Goal: Task Accomplishment & Management: Use online tool/utility

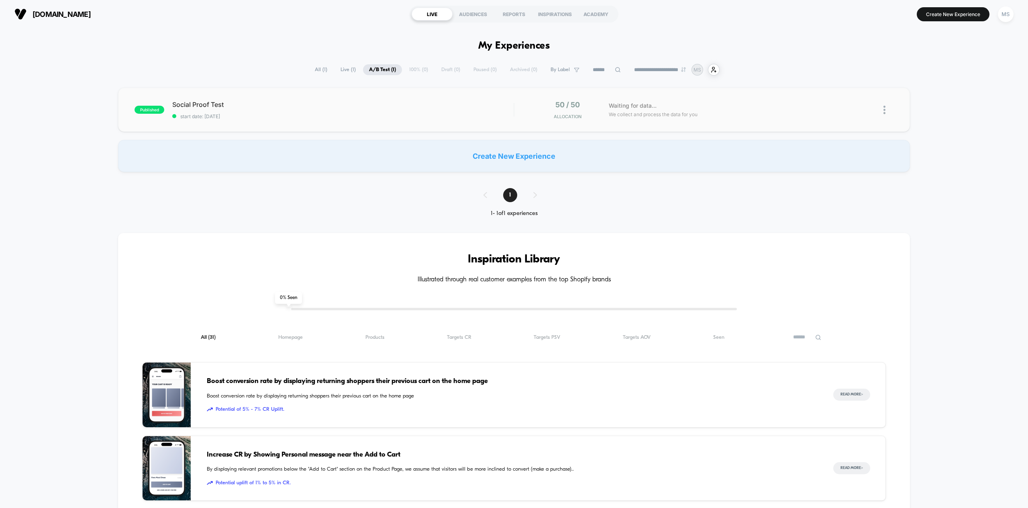
click at [884, 109] on img at bounding box center [885, 110] width 2 height 8
click at [844, 64] on div "Edit" at bounding box center [844, 64] width 72 height 18
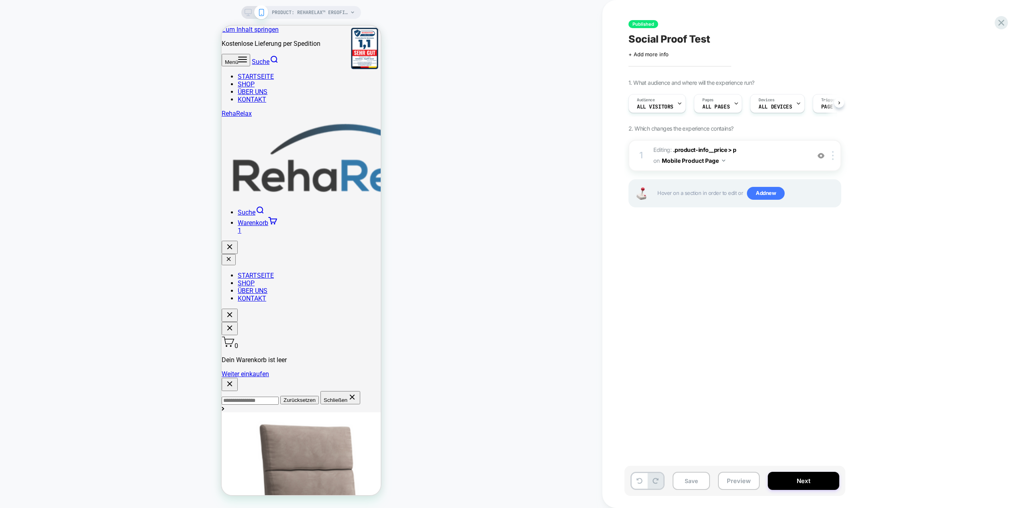
scroll to position [0, 0]
click at [748, 155] on span "Editing : .product-info__price > p .product-info__price > p on Mobile Product P…" at bounding box center [730, 156] width 153 height 22
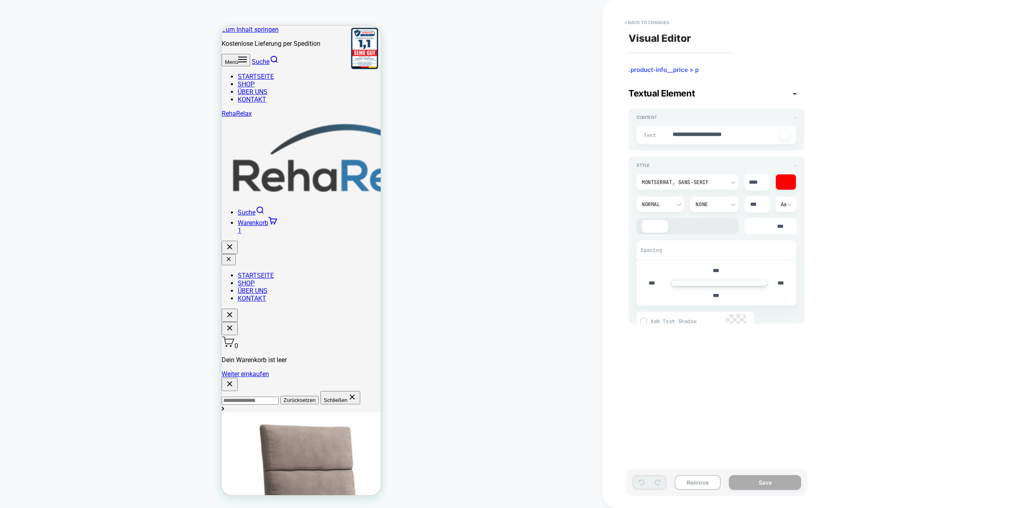
type textarea "*"
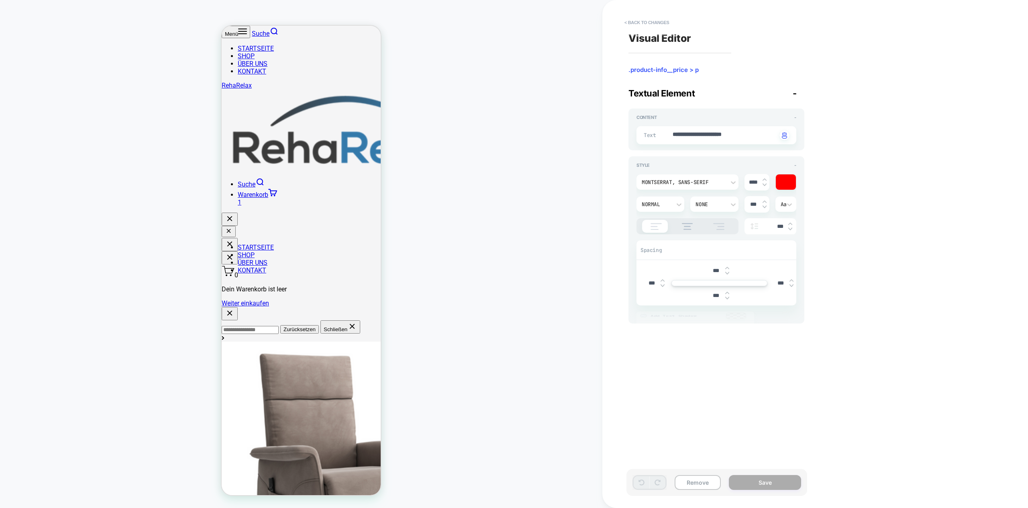
scroll to position [73, 0]
click at [629, 23] on button "< Back to changes" at bounding box center [647, 22] width 53 height 13
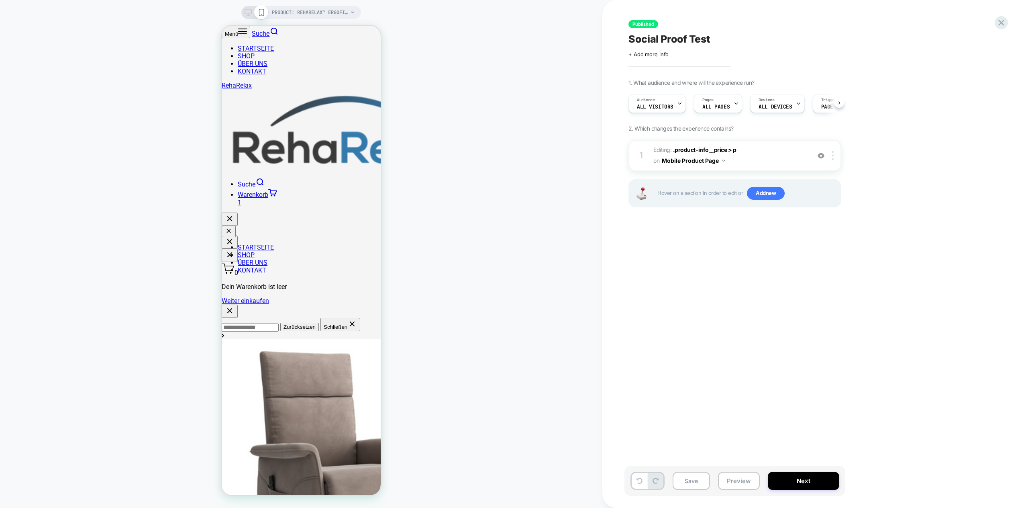
scroll to position [0, 0]
click at [692, 39] on span "Social Proof Test" at bounding box center [670, 39] width 82 height 12
click at [692, 39] on textarea "**********" at bounding box center [693, 39] width 128 height 12
type textarea "**********"
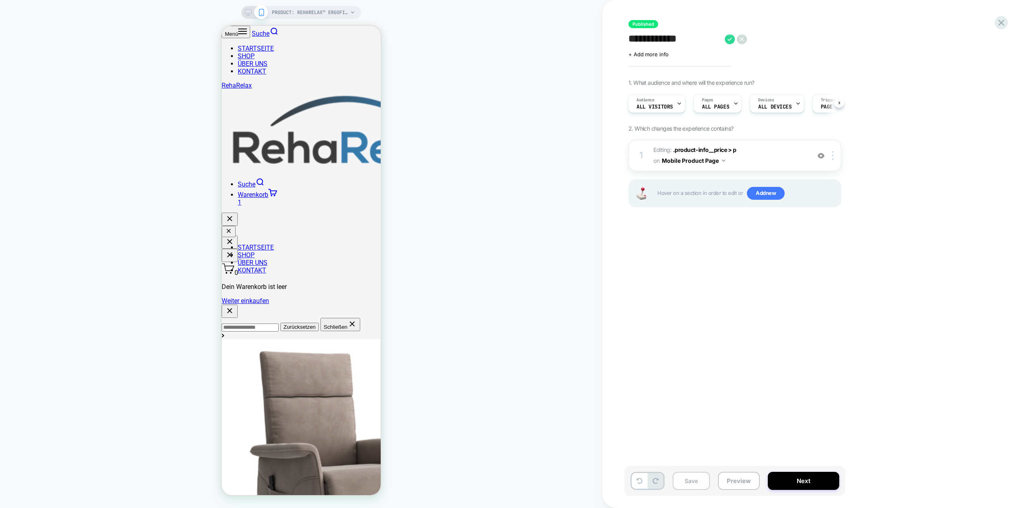
click at [694, 478] on button "Save" at bounding box center [691, 481] width 37 height 18
click at [815, 479] on button "Next" at bounding box center [804, 481] width 72 height 18
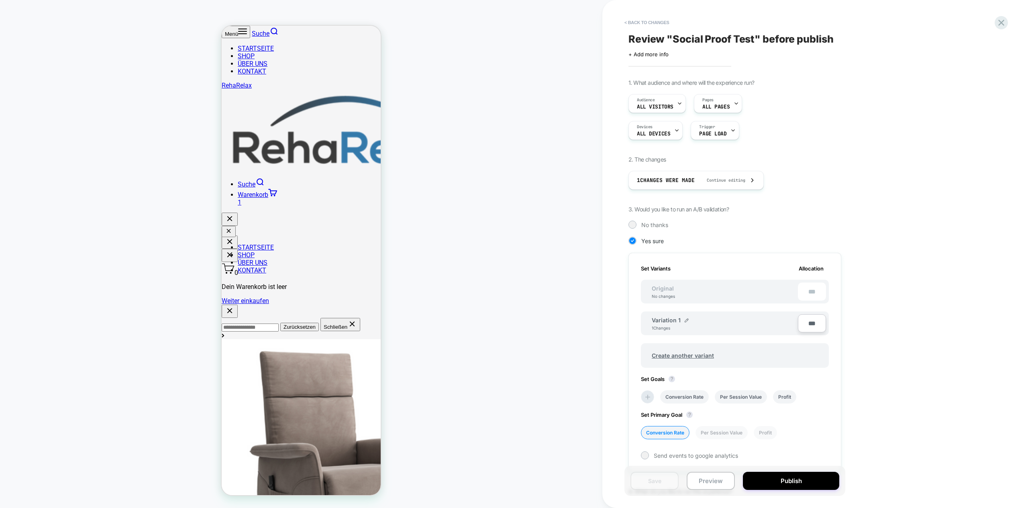
click at [720, 42] on span "Review " Social Proof Test " before publish" at bounding box center [731, 39] width 205 height 12
click at [720, 41] on textarea "**********" at bounding box center [693, 39] width 128 height 12
type textarea "**********"
click at [728, 39] on icon at bounding box center [730, 39] width 10 height 10
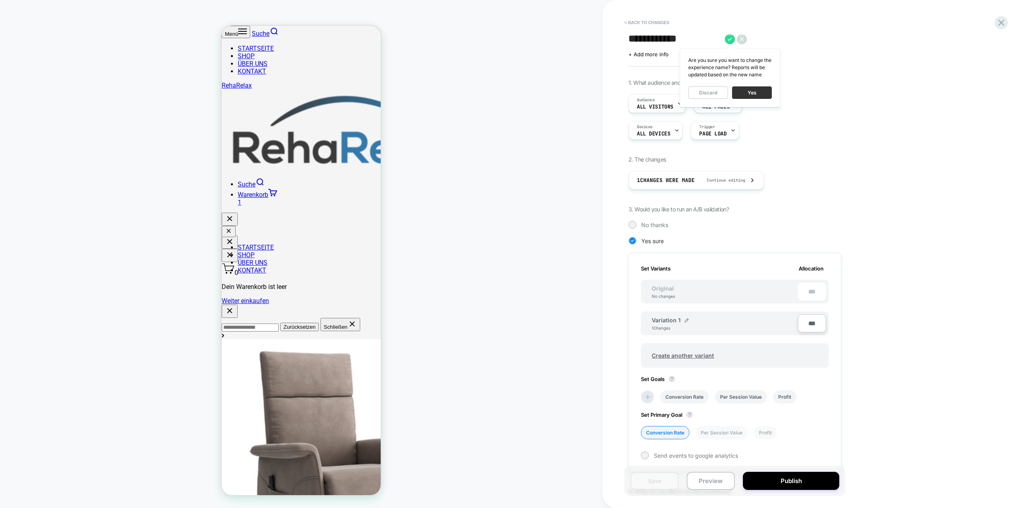
click at [754, 92] on button "Yes" at bounding box center [752, 92] width 40 height 12
click at [730, 39] on span "Review " Herbstaktion " before publish" at bounding box center [723, 39] width 188 height 12
click at [733, 37] on icon at bounding box center [730, 39] width 10 height 10
click at [756, 91] on button "Yes" at bounding box center [752, 92] width 40 height 12
click at [664, 481] on button "Save" at bounding box center [655, 481] width 48 height 18
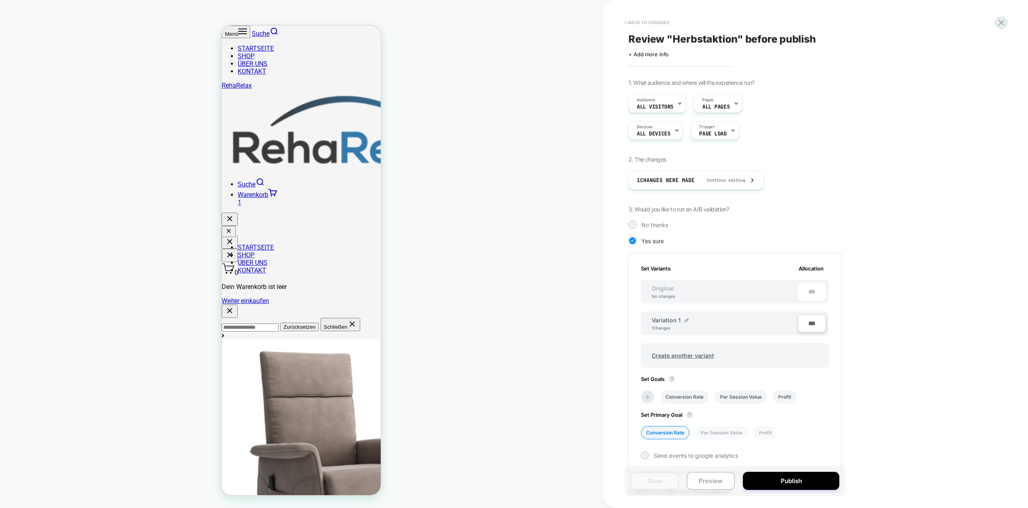
click at [655, 21] on button "< Back to changes" at bounding box center [647, 22] width 53 height 13
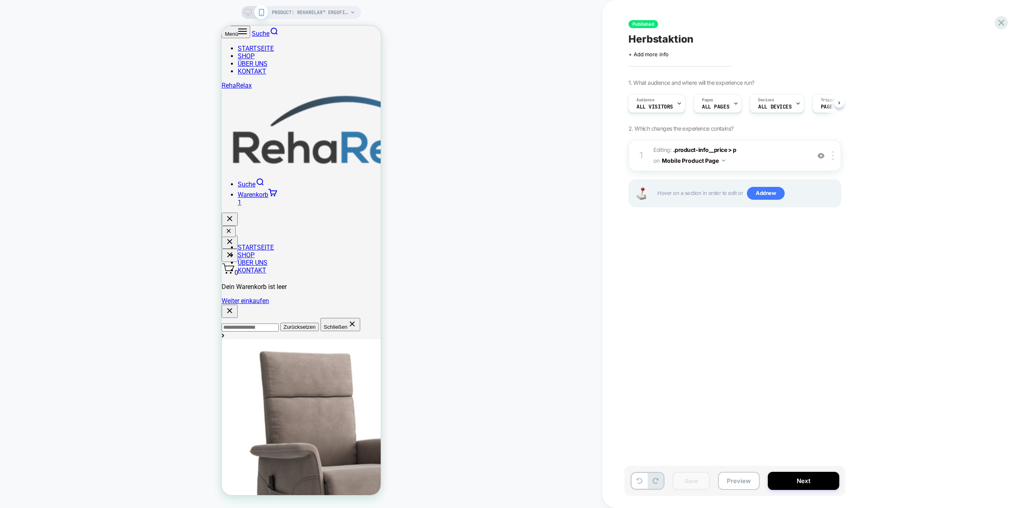
click at [695, 38] on div "Herbstaktion" at bounding box center [775, 39] width 293 height 12
click at [732, 37] on icon at bounding box center [730, 39] width 10 height 10
click at [751, 92] on button "Yes" at bounding box center [752, 92] width 40 height 12
click at [808, 482] on button "Next" at bounding box center [804, 481] width 72 height 18
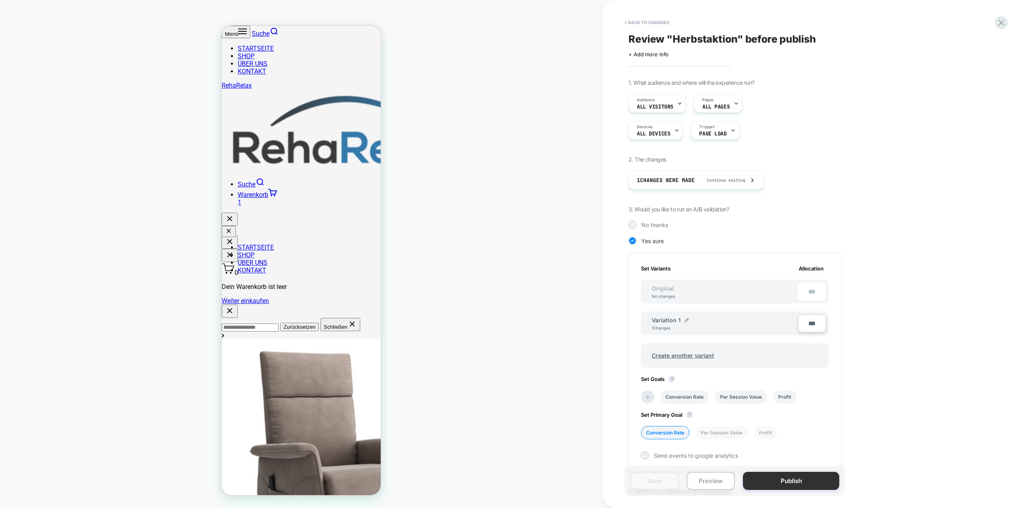
click at [807, 480] on button "Publish" at bounding box center [791, 481] width 96 height 18
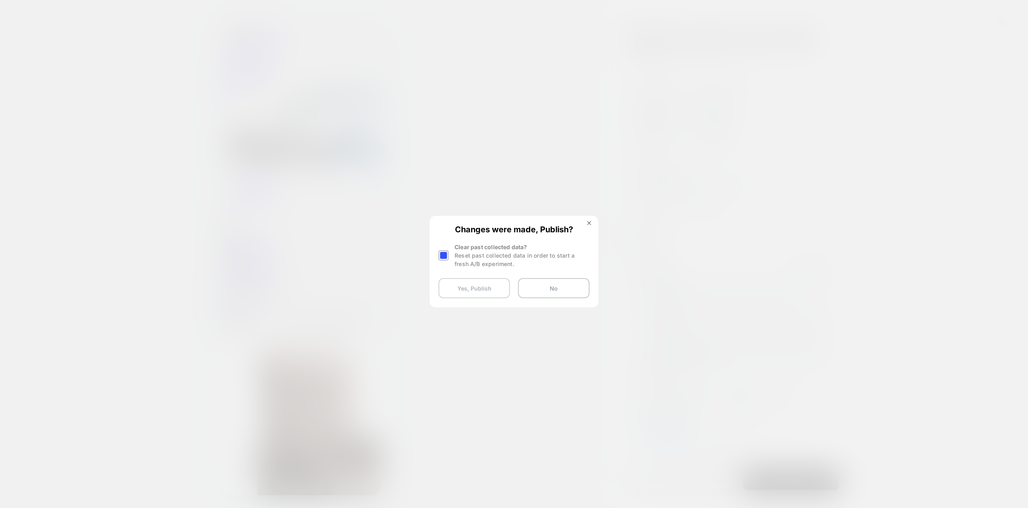
click at [474, 290] on button "Yes, Publish" at bounding box center [475, 288] width 72 height 20
